Goal: Information Seeking & Learning: Learn about a topic

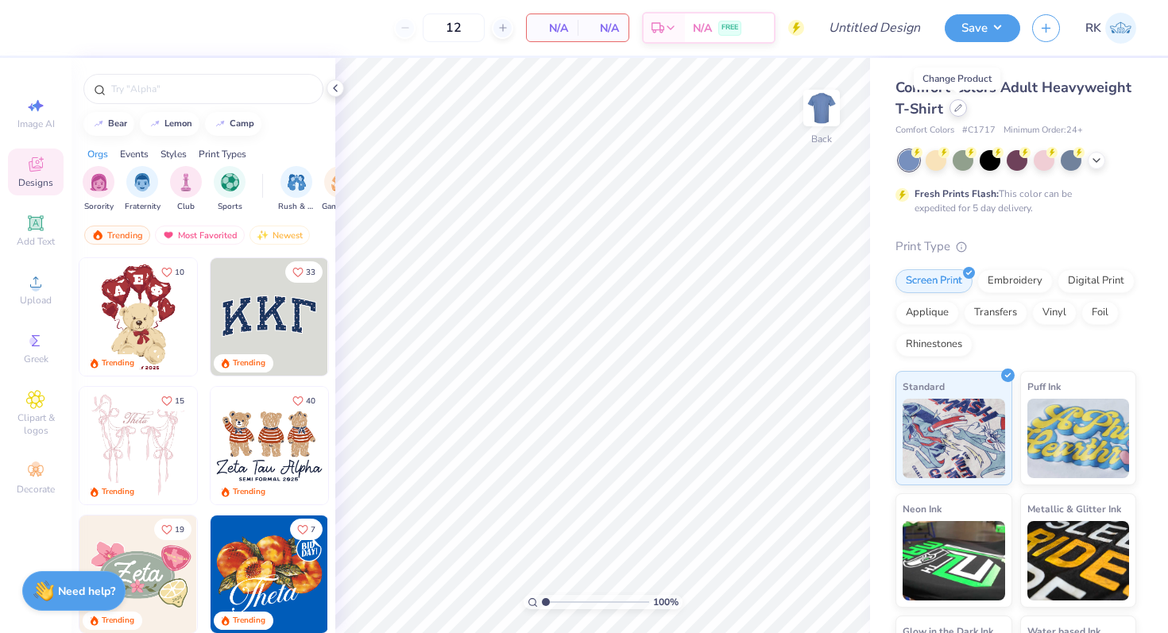
click at [957, 108] on icon at bounding box center [959, 108] width 8 height 8
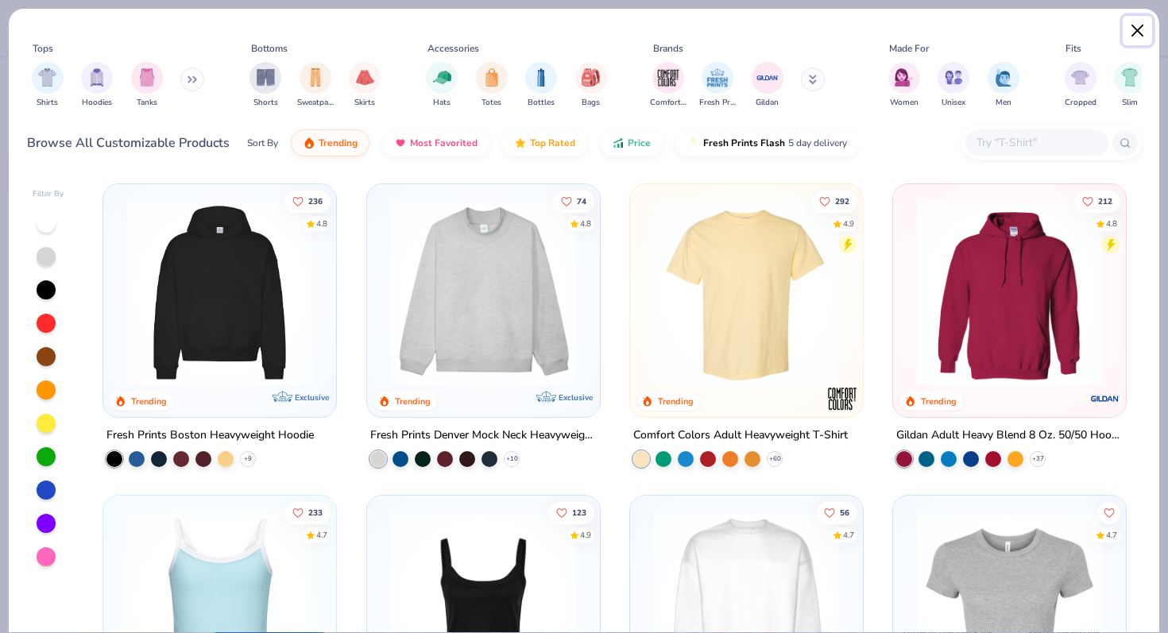
click at [1129, 33] on button "Close" at bounding box center [1138, 31] width 30 height 30
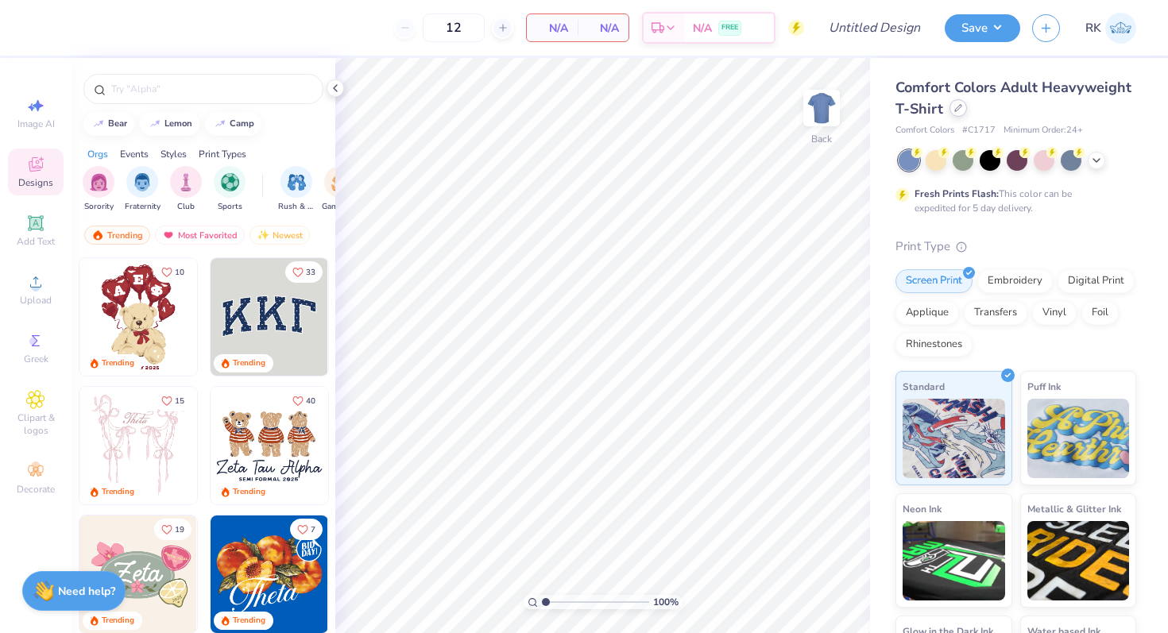
click at [961, 112] on div at bounding box center [958, 107] width 17 height 17
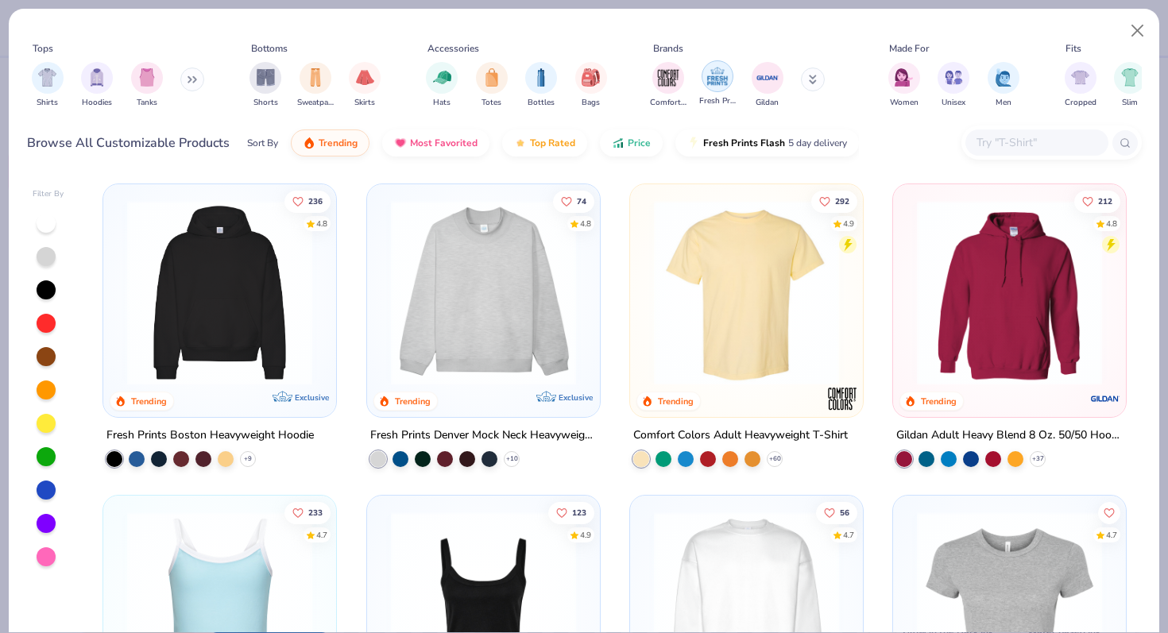
click at [707, 68] on img "filter for Fresh Prints" at bounding box center [718, 76] width 24 height 24
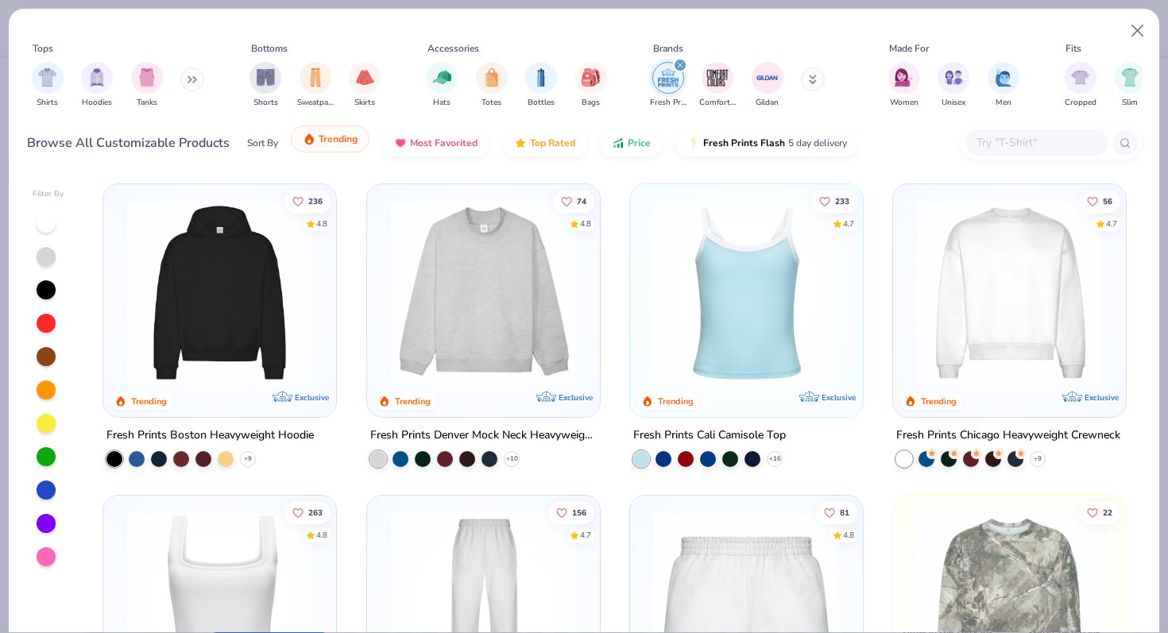
click at [355, 152] on button "Trending" at bounding box center [330, 139] width 79 height 27
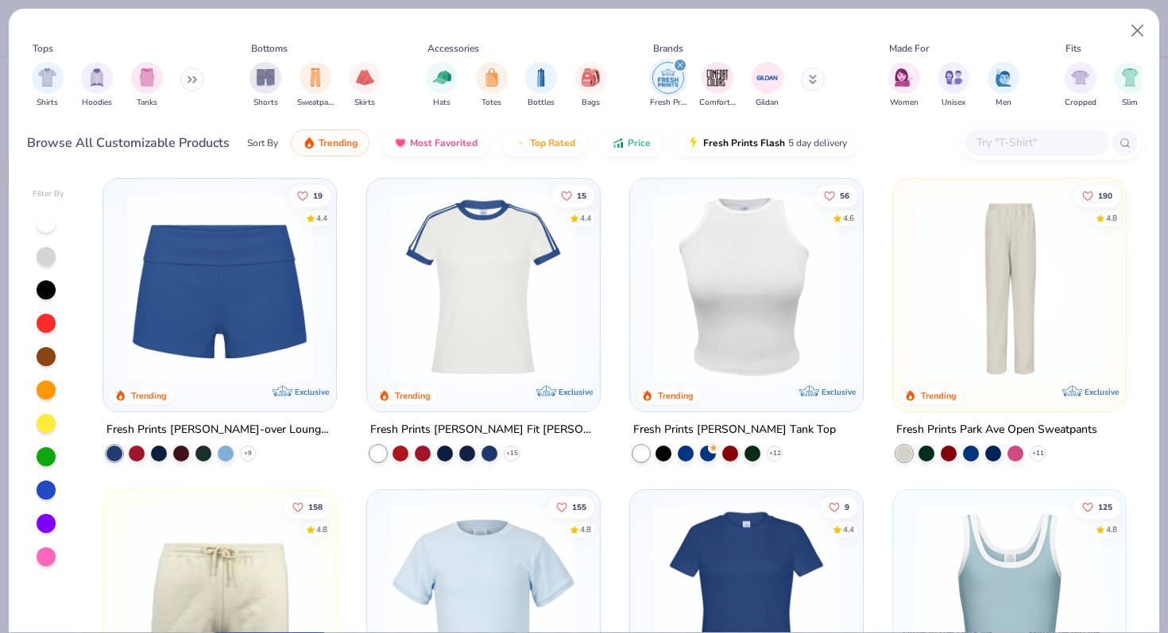
scroll to position [641, 0]
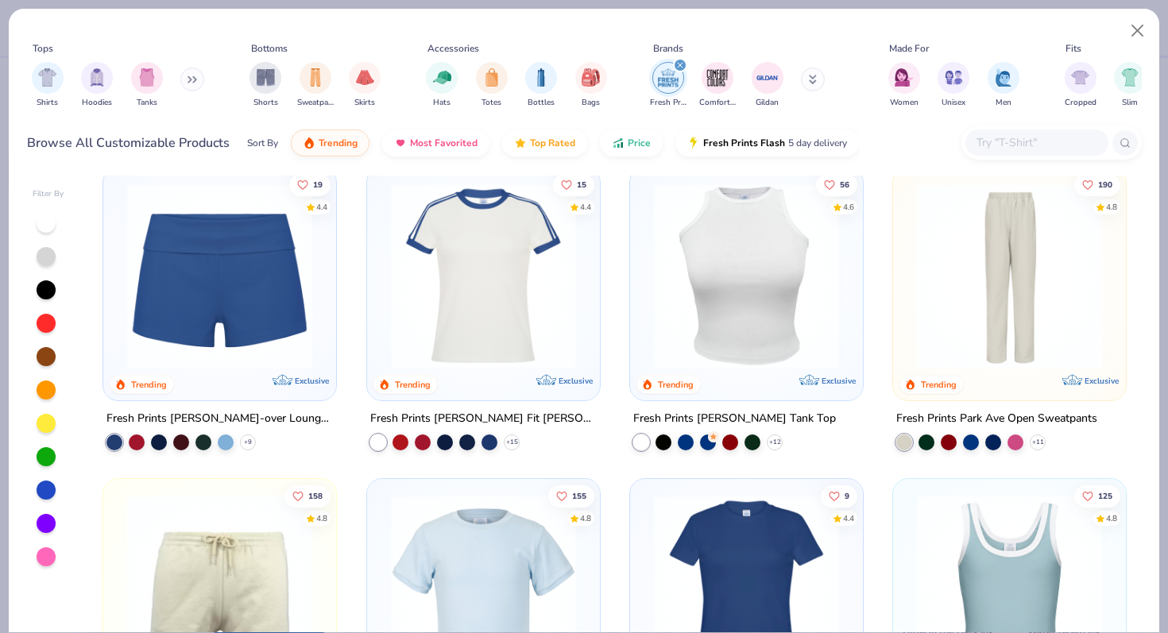
click at [250, 288] on img at bounding box center [219, 275] width 201 height 185
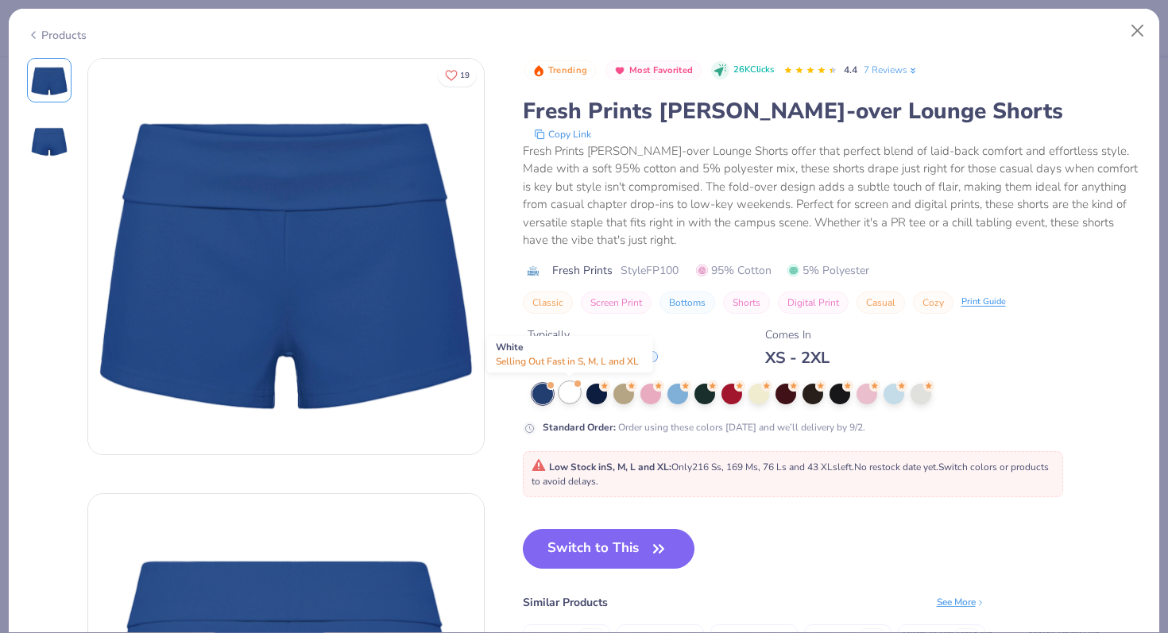
click at [580, 394] on div at bounding box center [570, 392] width 21 height 21
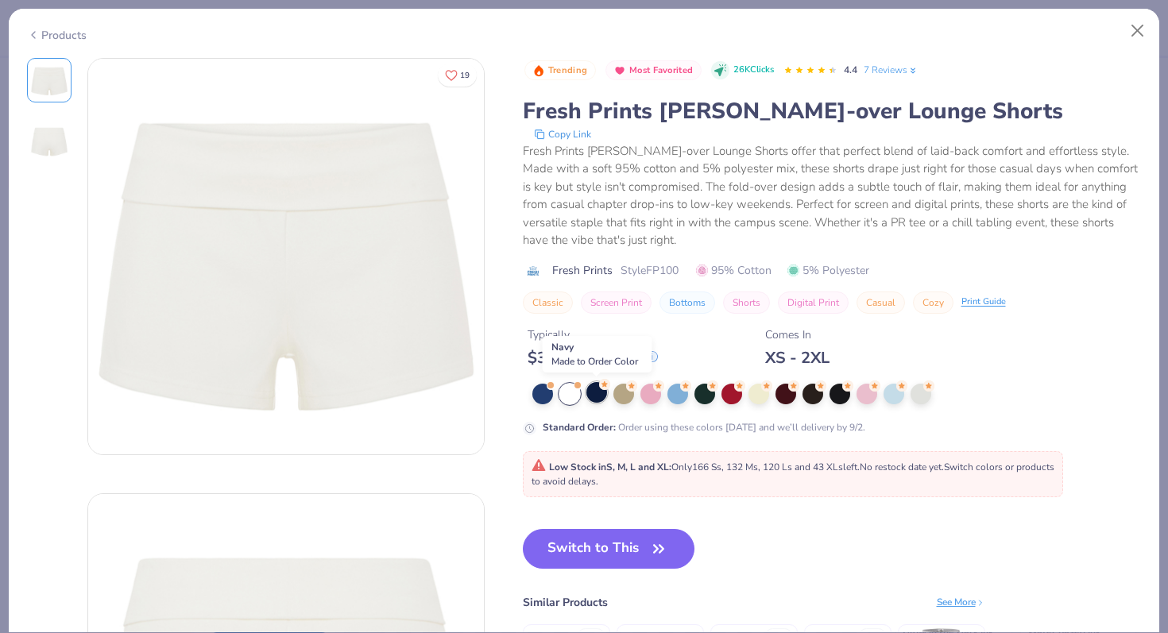
click at [600, 394] on div at bounding box center [597, 392] width 21 height 21
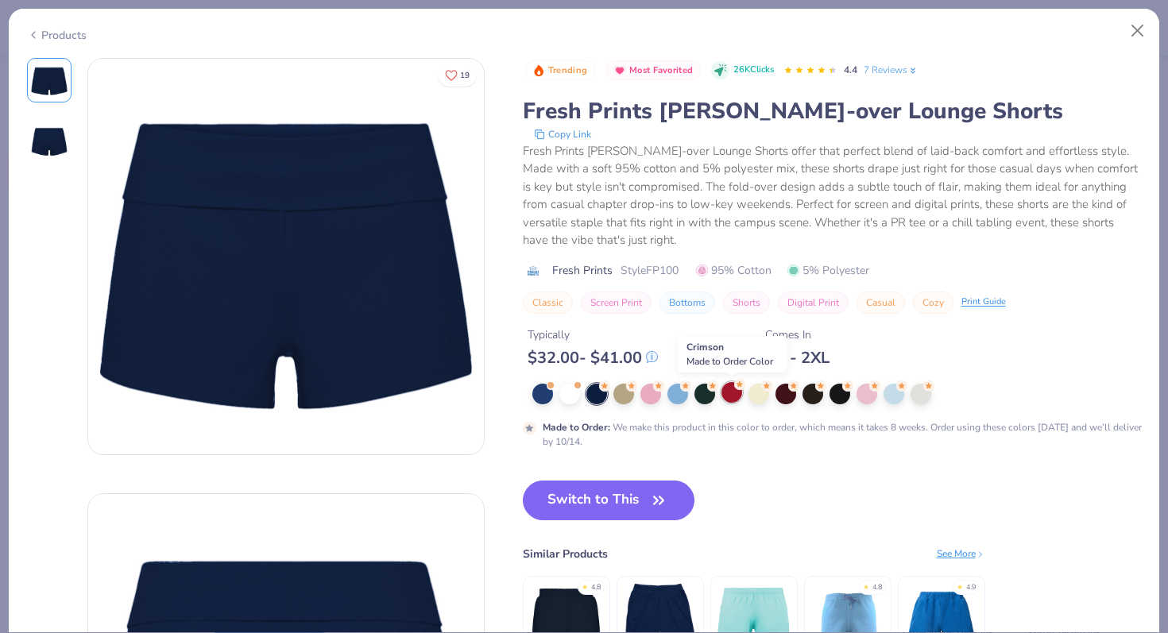
click at [730, 398] on div at bounding box center [732, 392] width 21 height 21
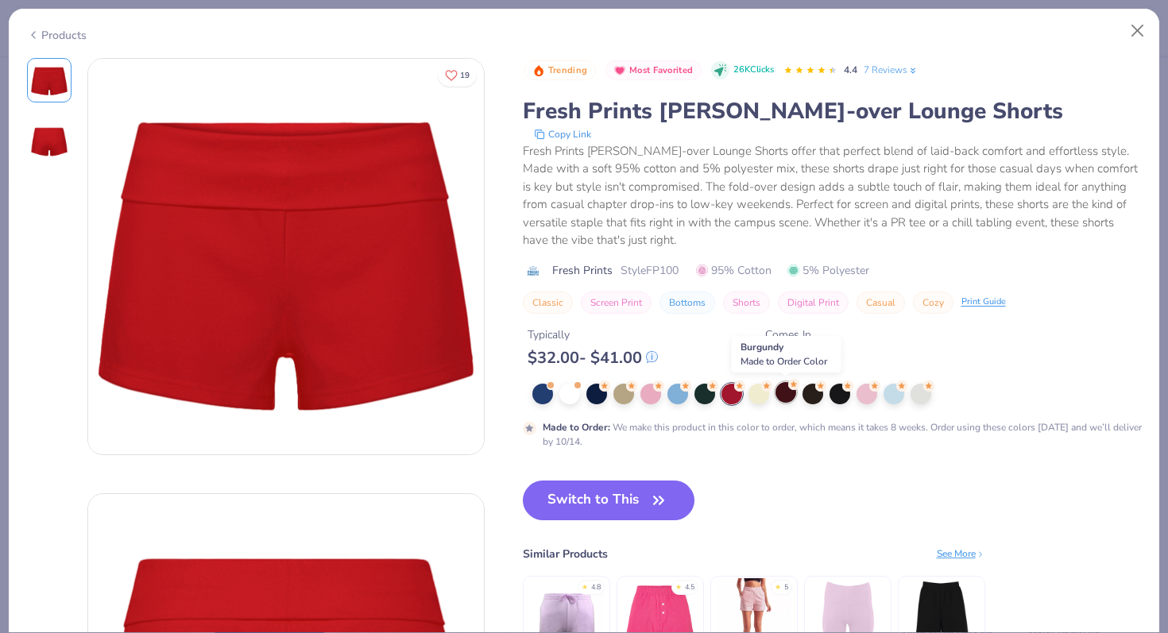
click at [783, 397] on div at bounding box center [786, 392] width 21 height 21
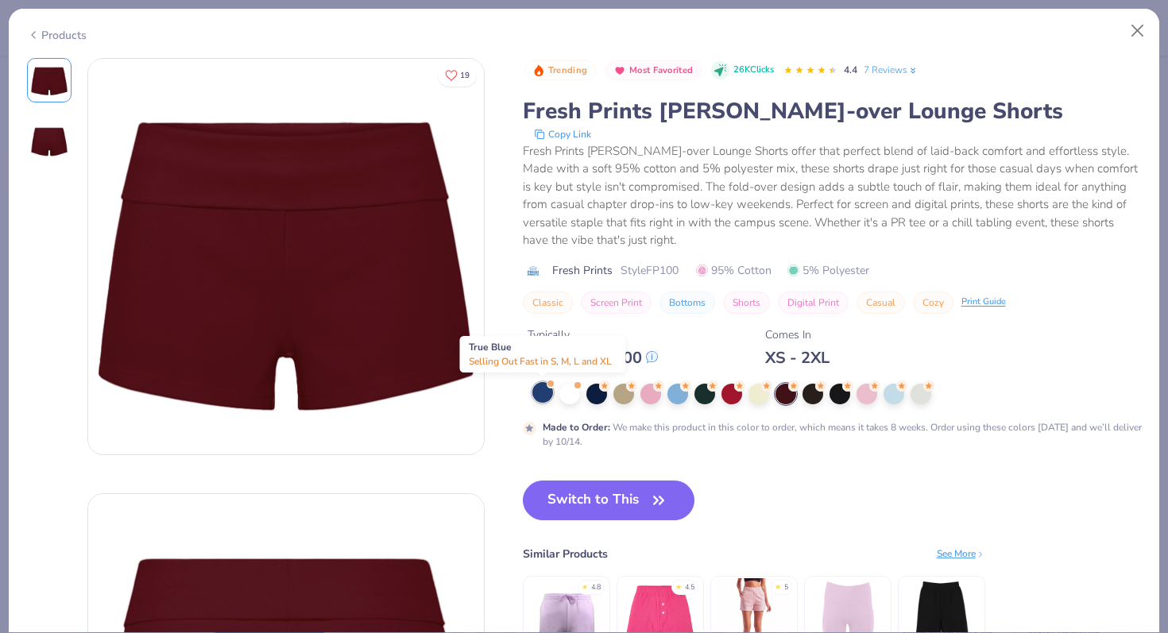
click at [548, 396] on div at bounding box center [543, 392] width 21 height 21
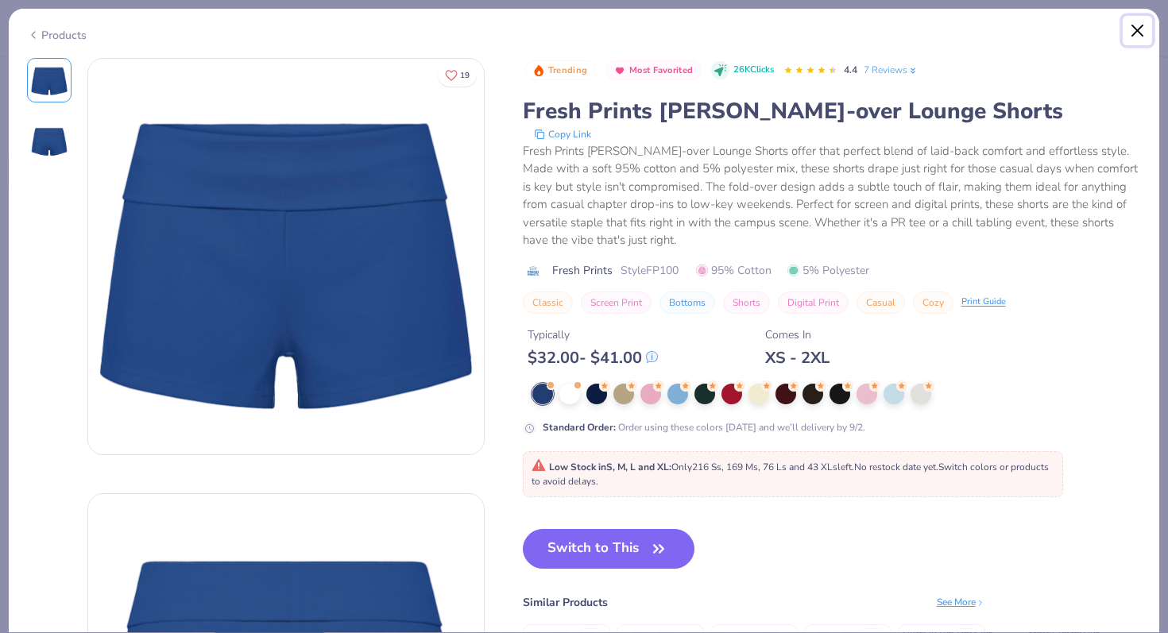
click at [1138, 34] on button "Close" at bounding box center [1138, 31] width 30 height 30
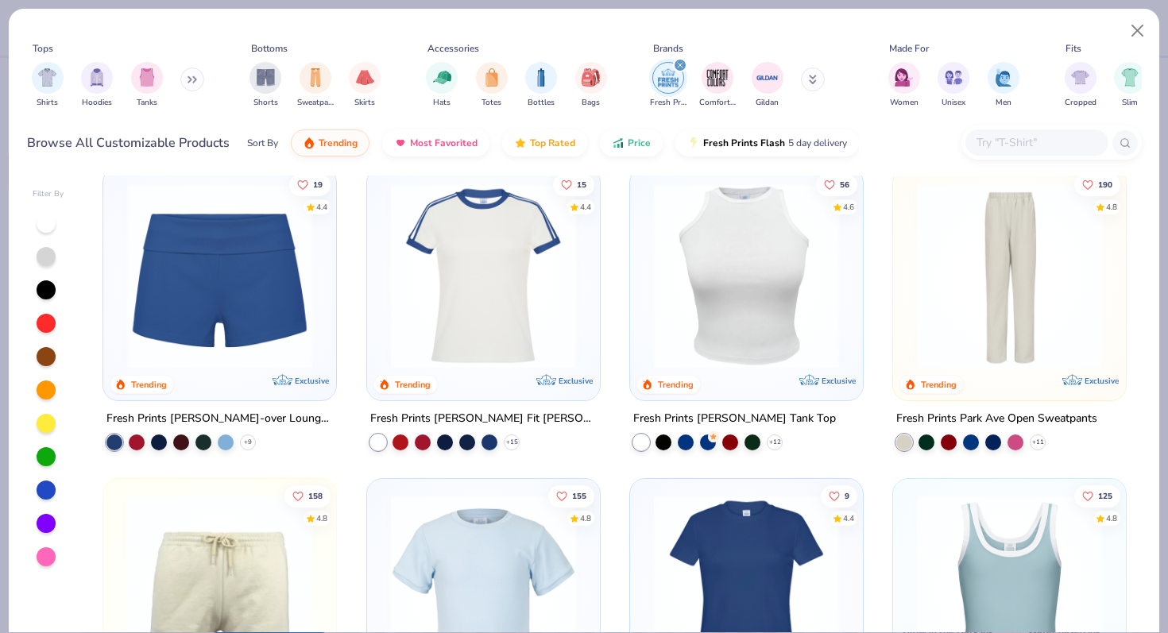
click at [381, 331] on div at bounding box center [483, 271] width 217 height 193
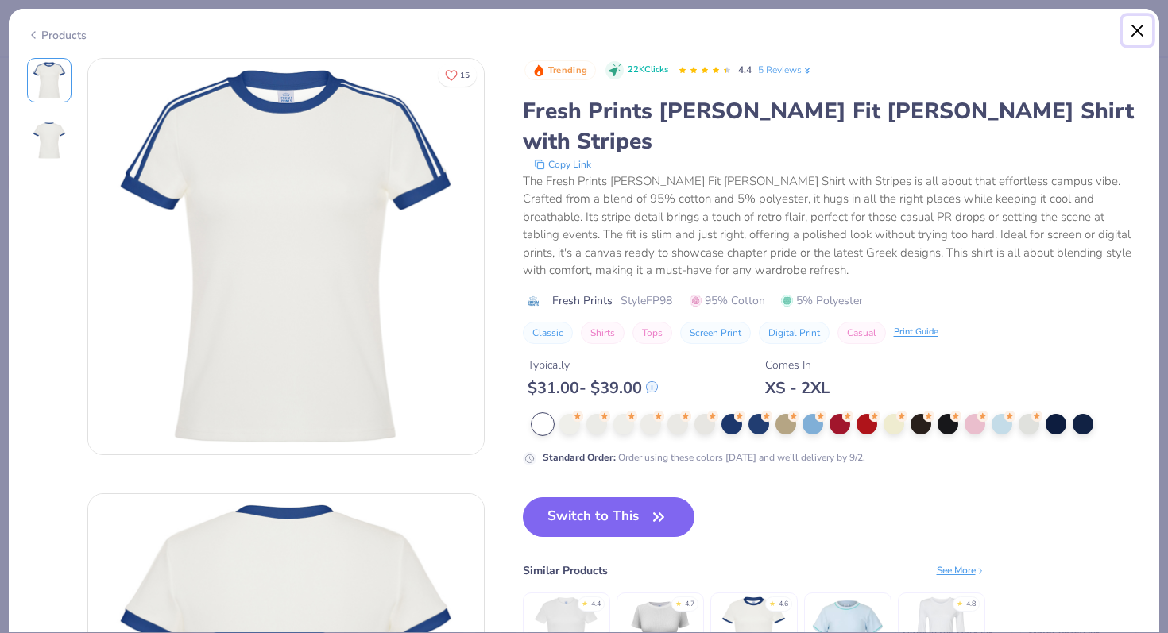
click at [1131, 33] on button "Close" at bounding box center [1138, 31] width 30 height 30
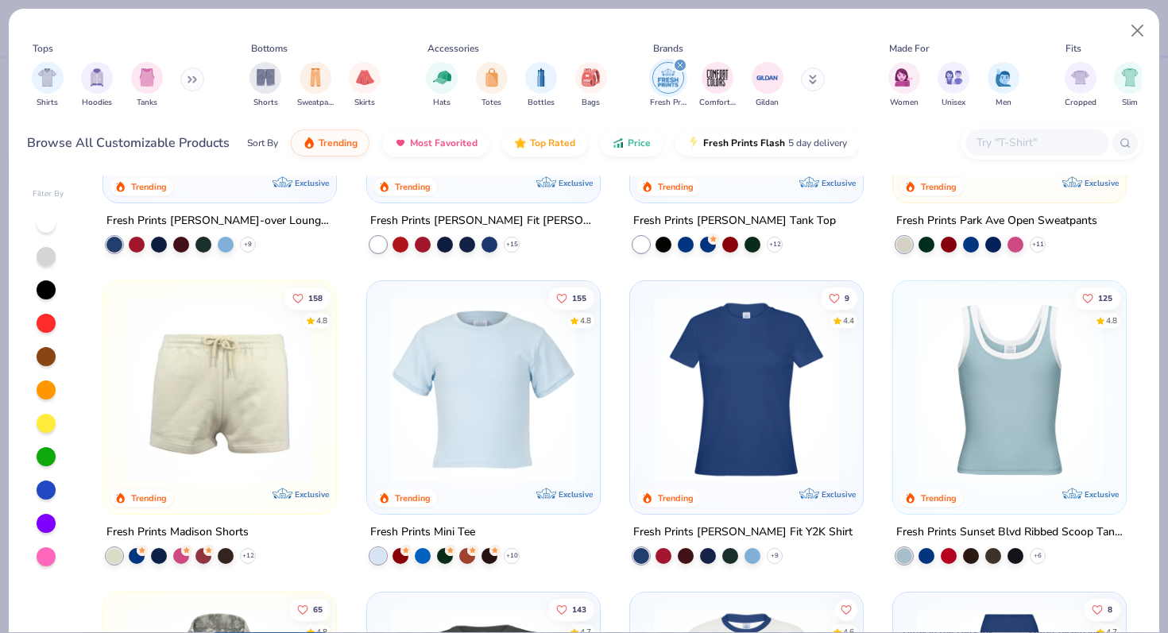
scroll to position [850, 0]
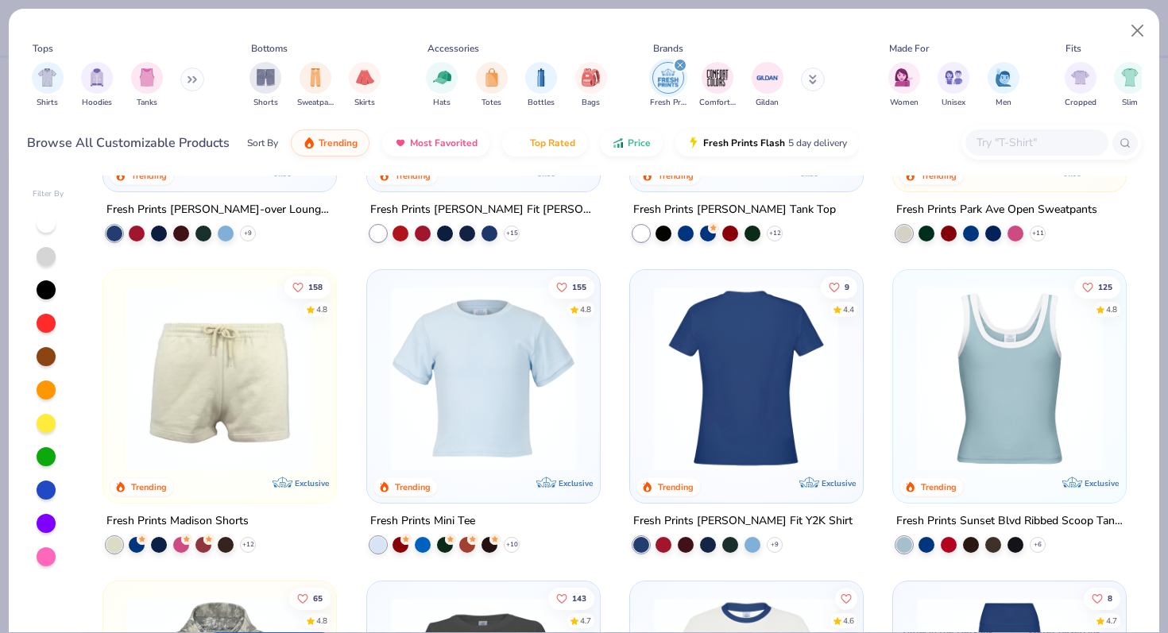
click at [754, 407] on div at bounding box center [747, 378] width 604 height 185
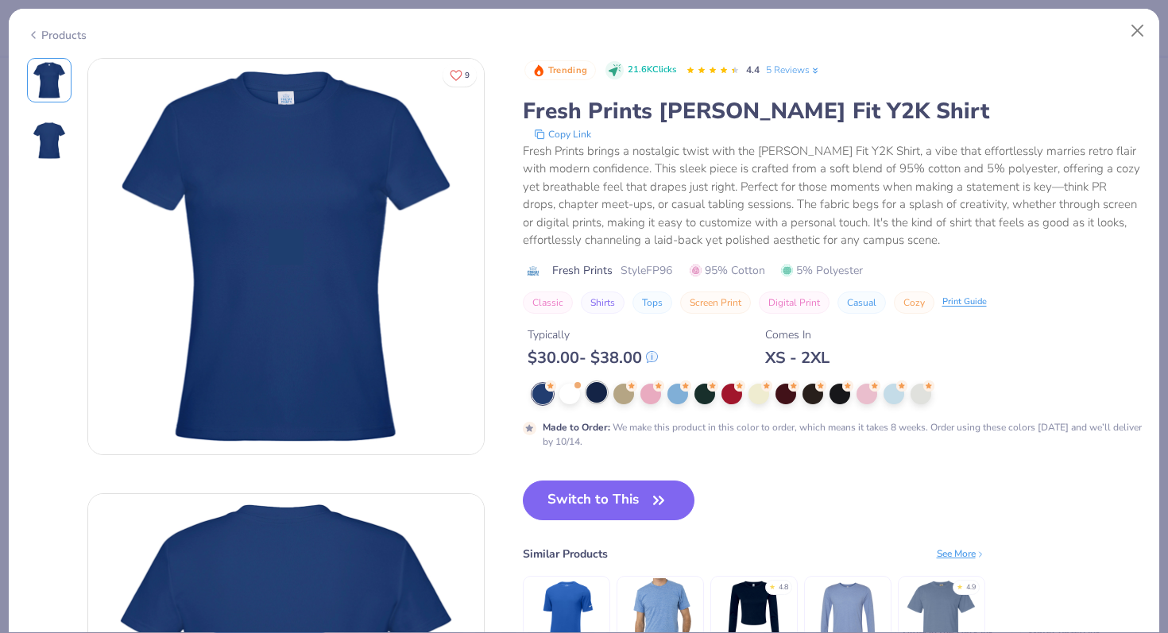
click at [599, 399] on div at bounding box center [597, 392] width 21 height 21
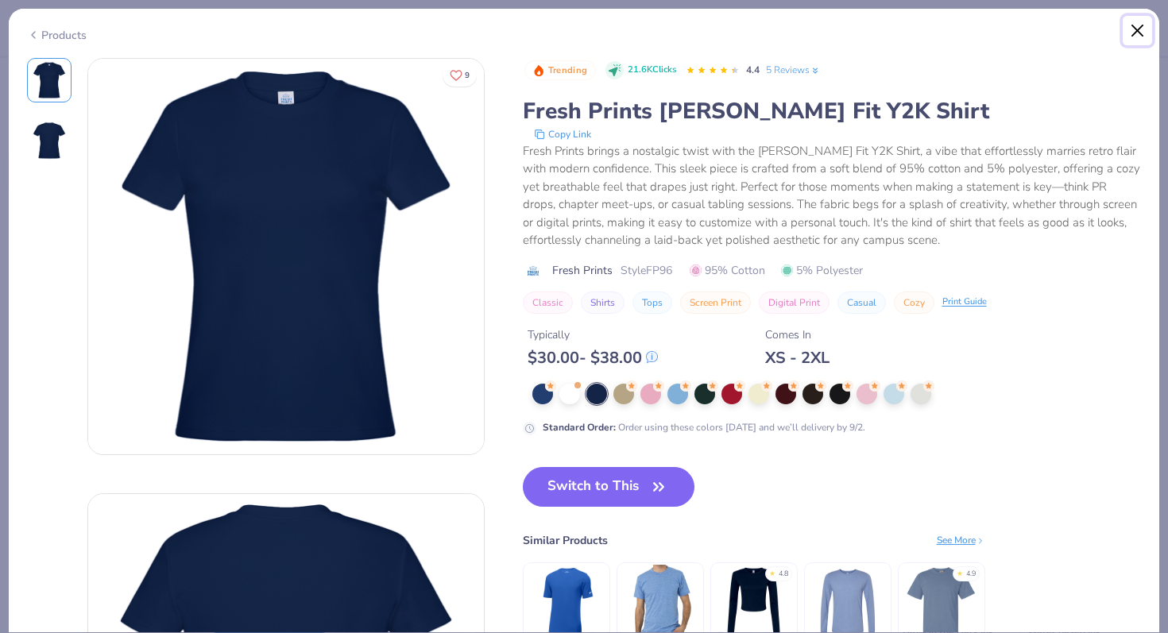
click at [1142, 30] on button "Close" at bounding box center [1138, 31] width 30 height 30
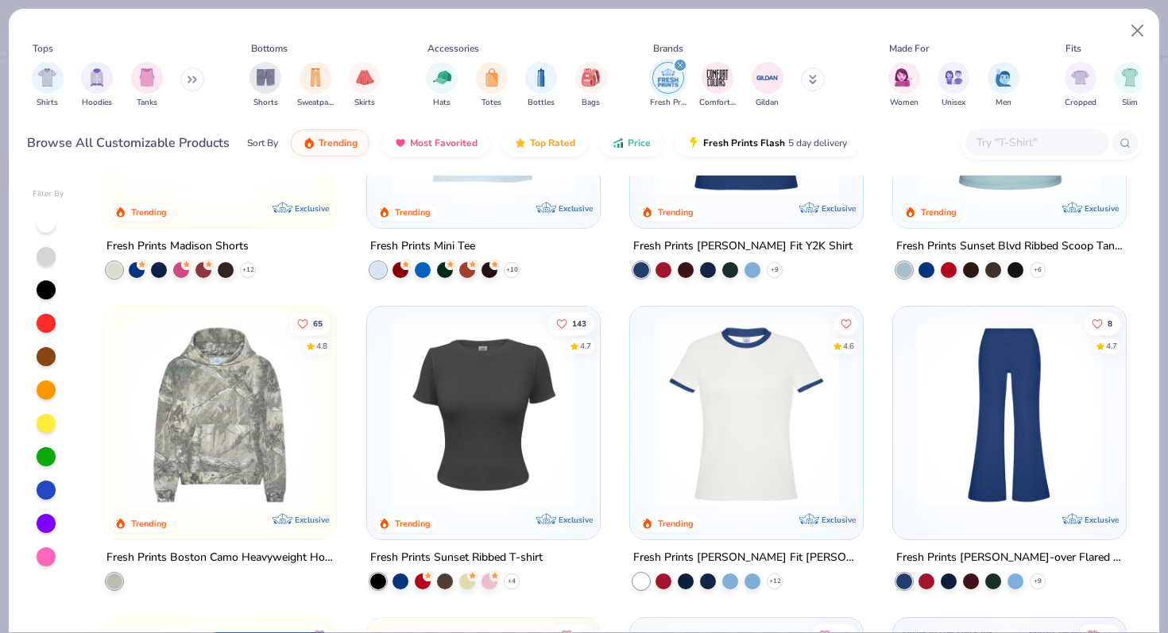
scroll to position [1204, 0]
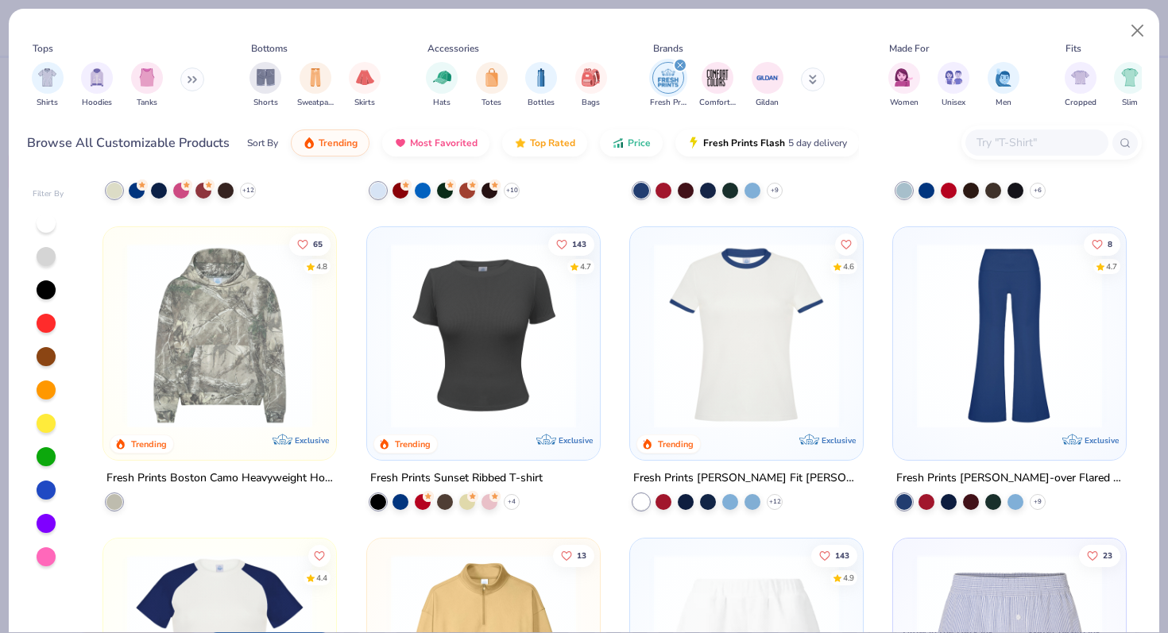
click at [993, 341] on img at bounding box center [1009, 335] width 201 height 185
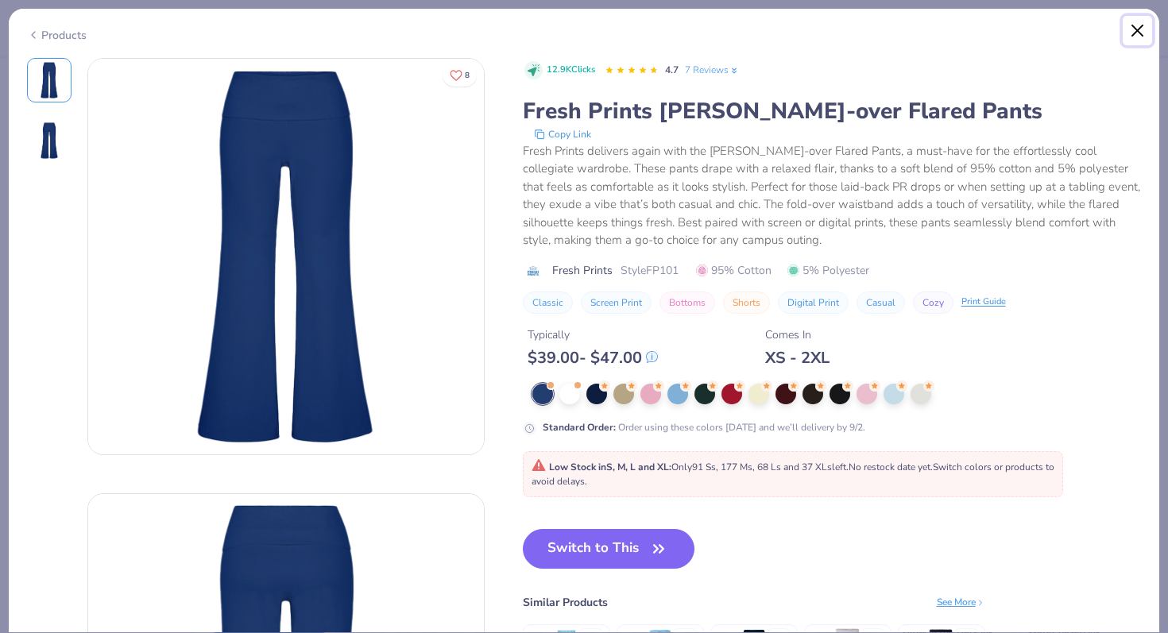
click at [1138, 29] on button "Close" at bounding box center [1138, 31] width 30 height 30
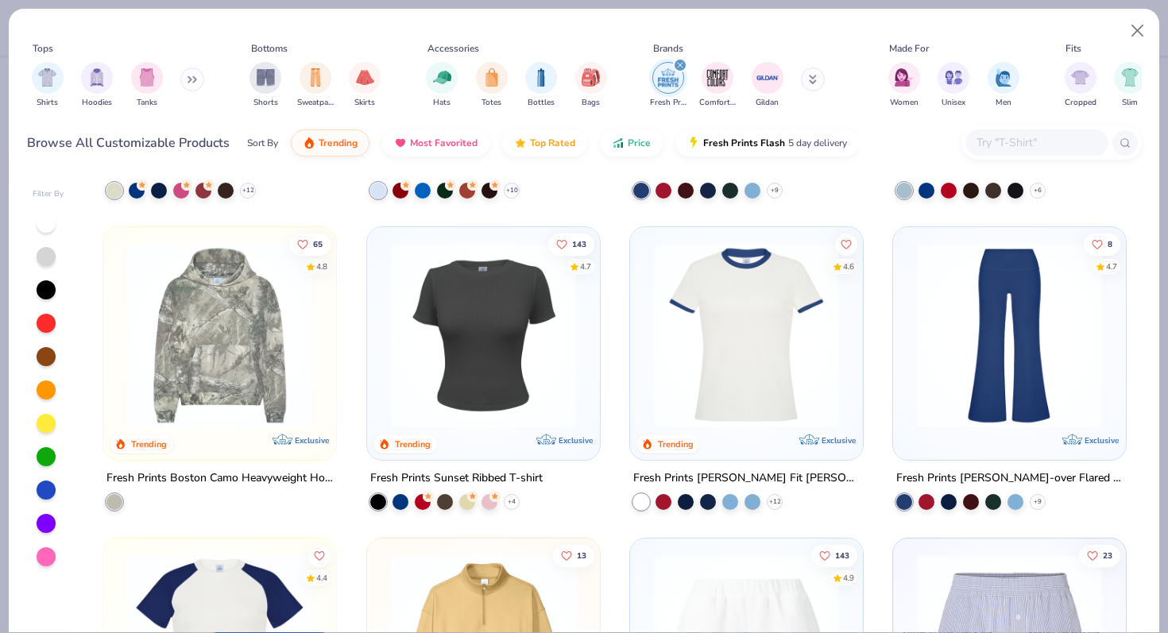
click at [1025, 143] on input "text" at bounding box center [1036, 143] width 122 height 18
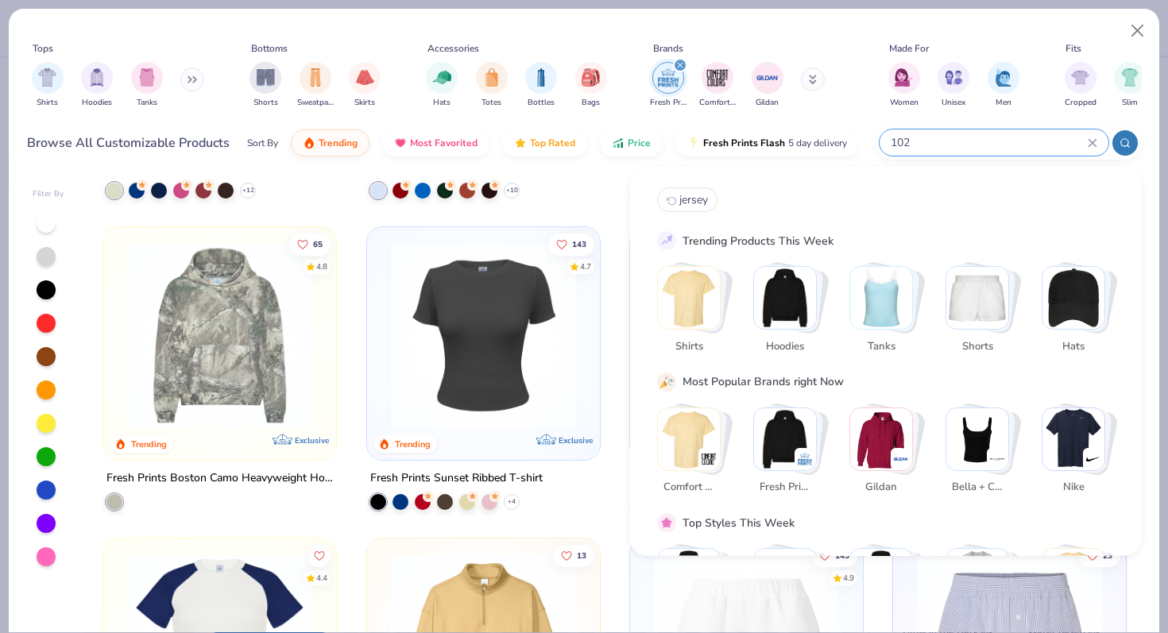
type input "102"
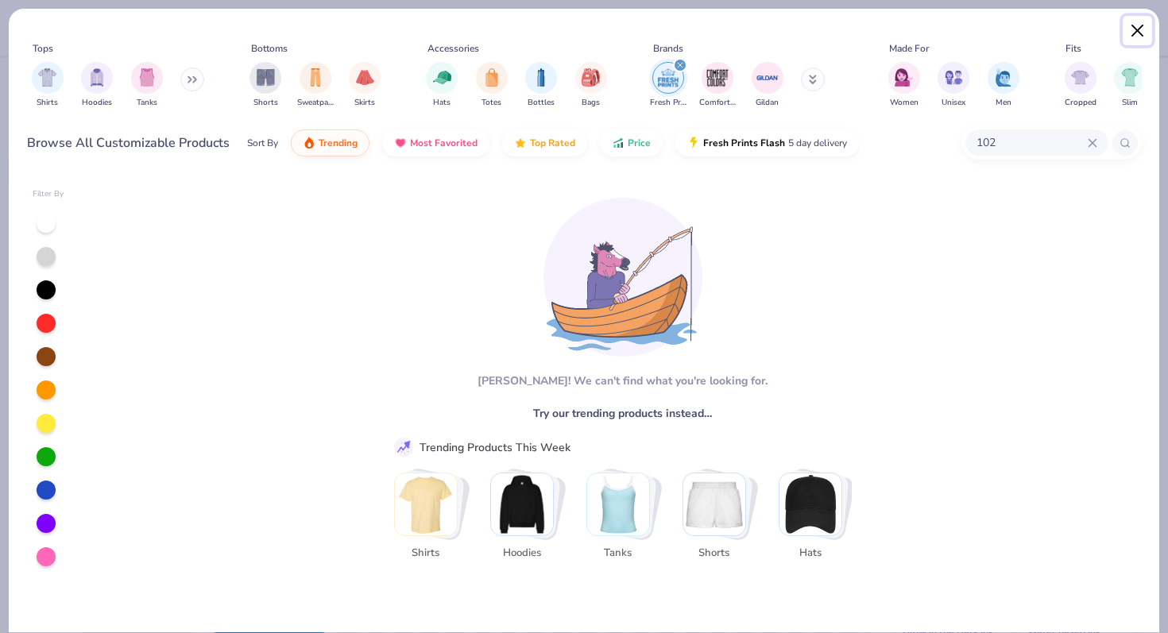
click at [1144, 37] on button "Close" at bounding box center [1138, 31] width 30 height 30
